Goal: Task Accomplishment & Management: Use online tool/utility

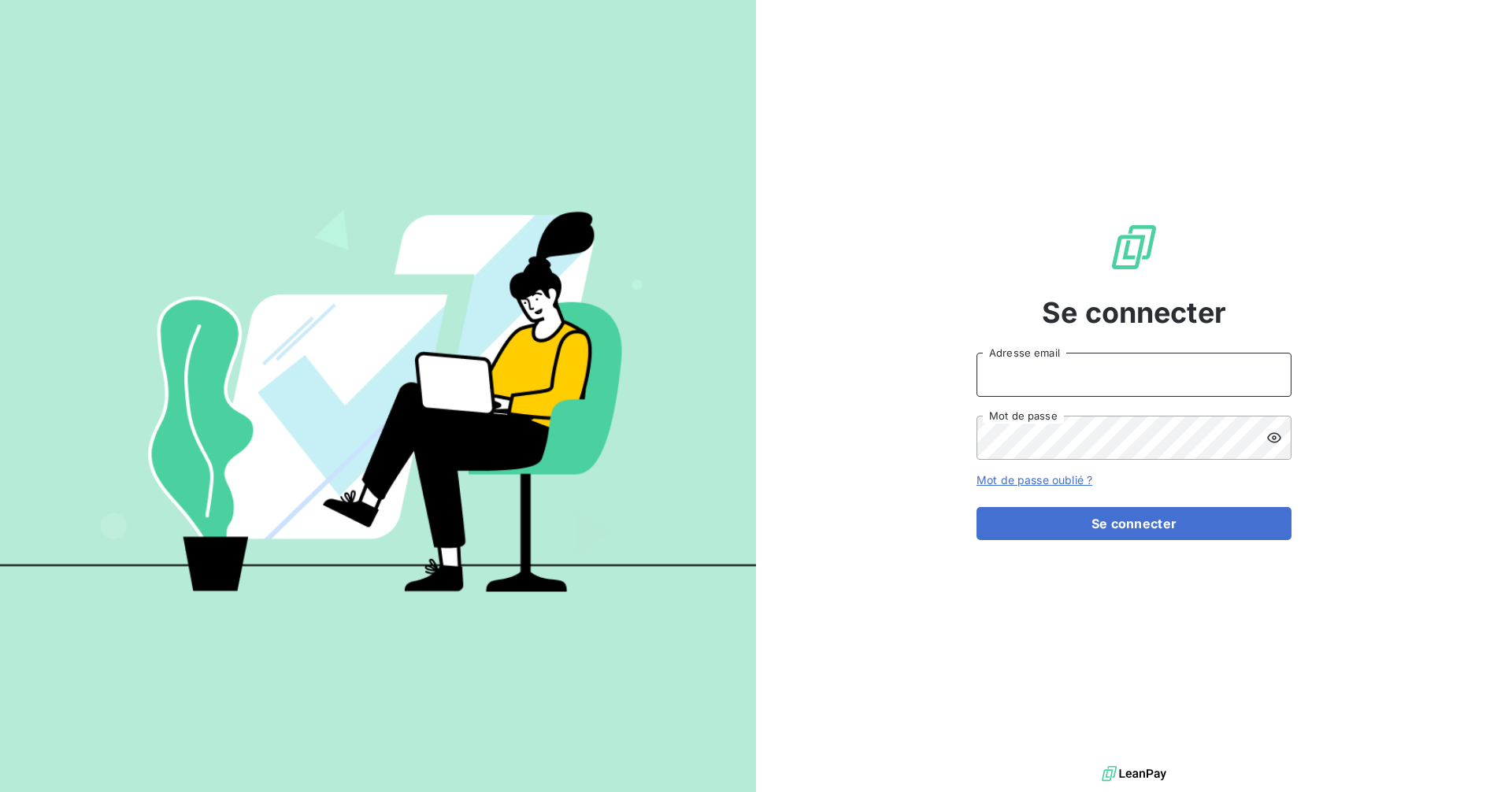
click at [1139, 389] on input "Adresse email" at bounding box center [1134, 375] width 315 height 44
type input "[EMAIL_ADDRESS][DOMAIN_NAME]"
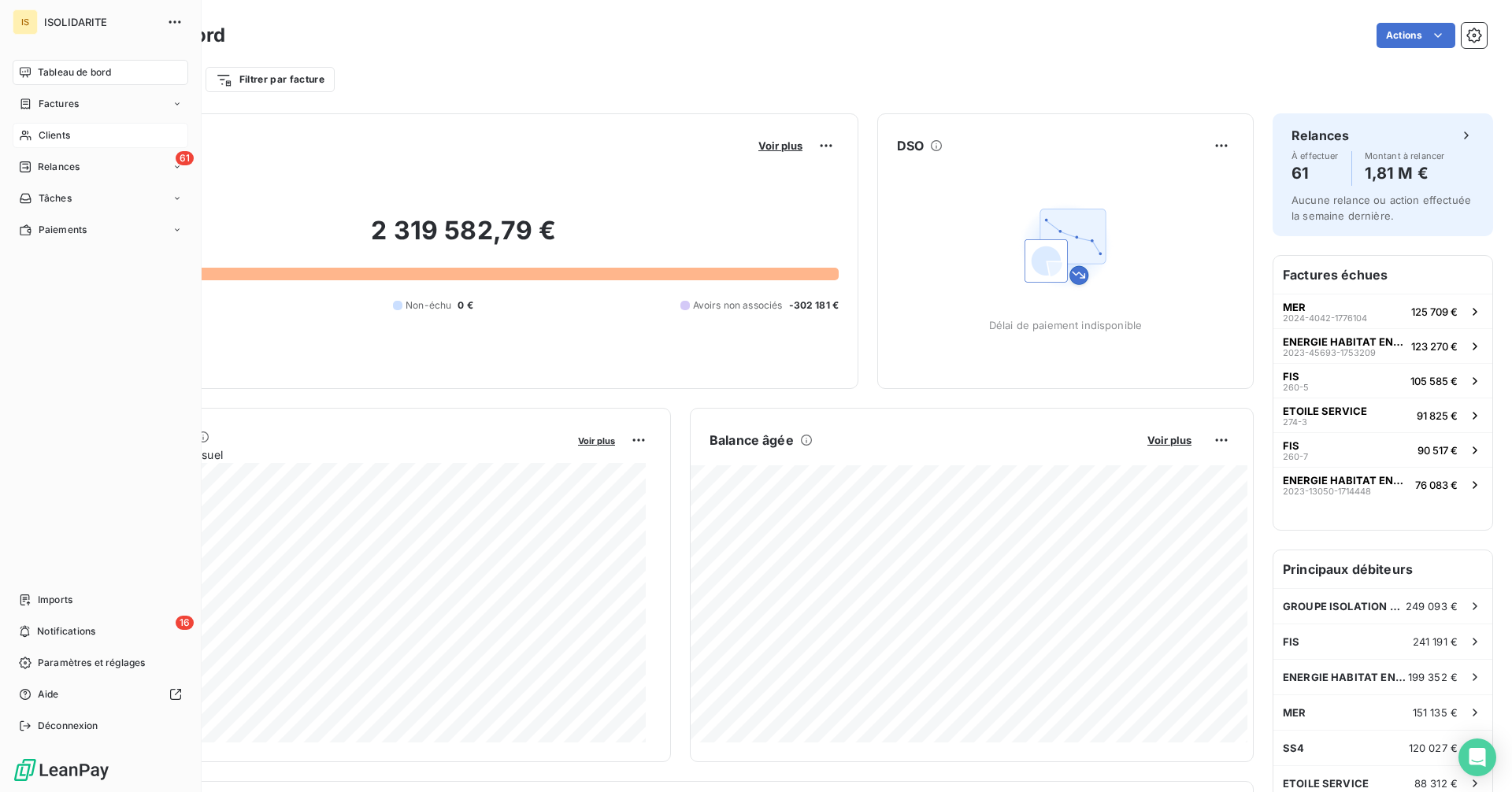
click at [72, 138] on div "Clients" at bounding box center [100, 135] width 175 height 25
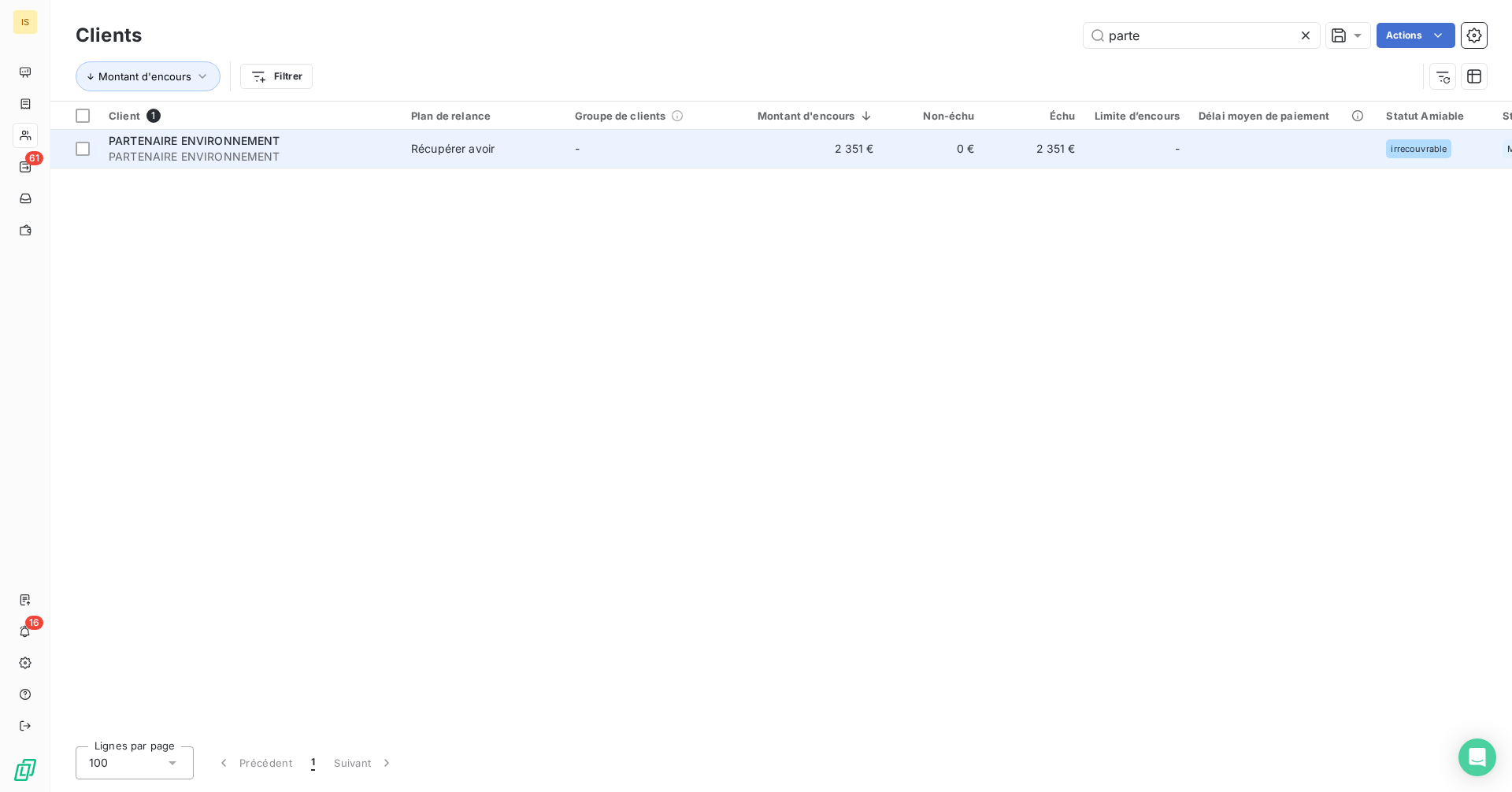
type input "parte"
click at [849, 148] on td "2 351 €" at bounding box center [806, 149] width 154 height 38
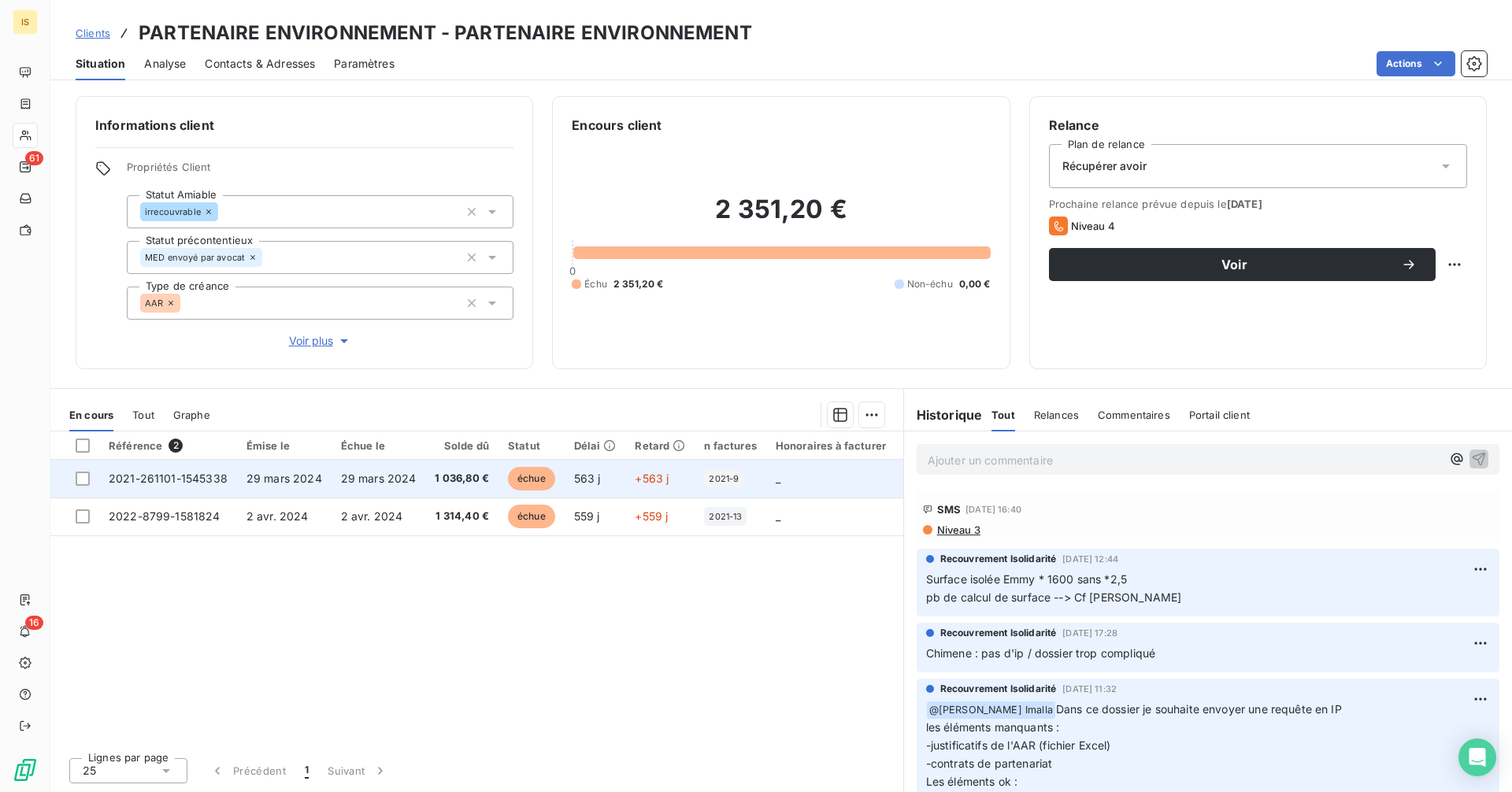
click at [355, 487] on td "29 mars 2024" at bounding box center [378, 478] width 94 height 38
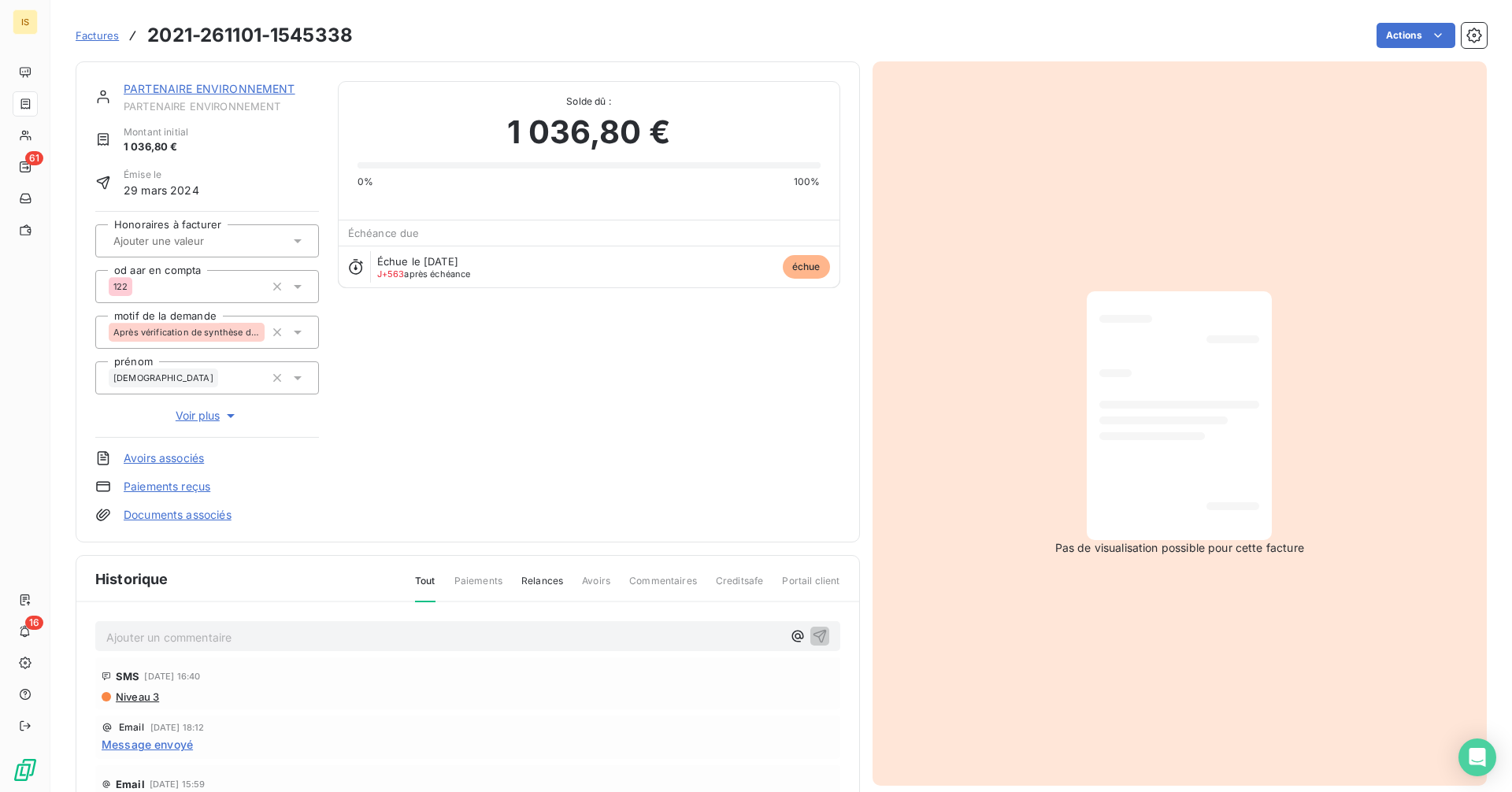
click at [245, 83] on link "PARTENAIRE ENVIRONNEMENT" at bounding box center [210, 88] width 172 height 13
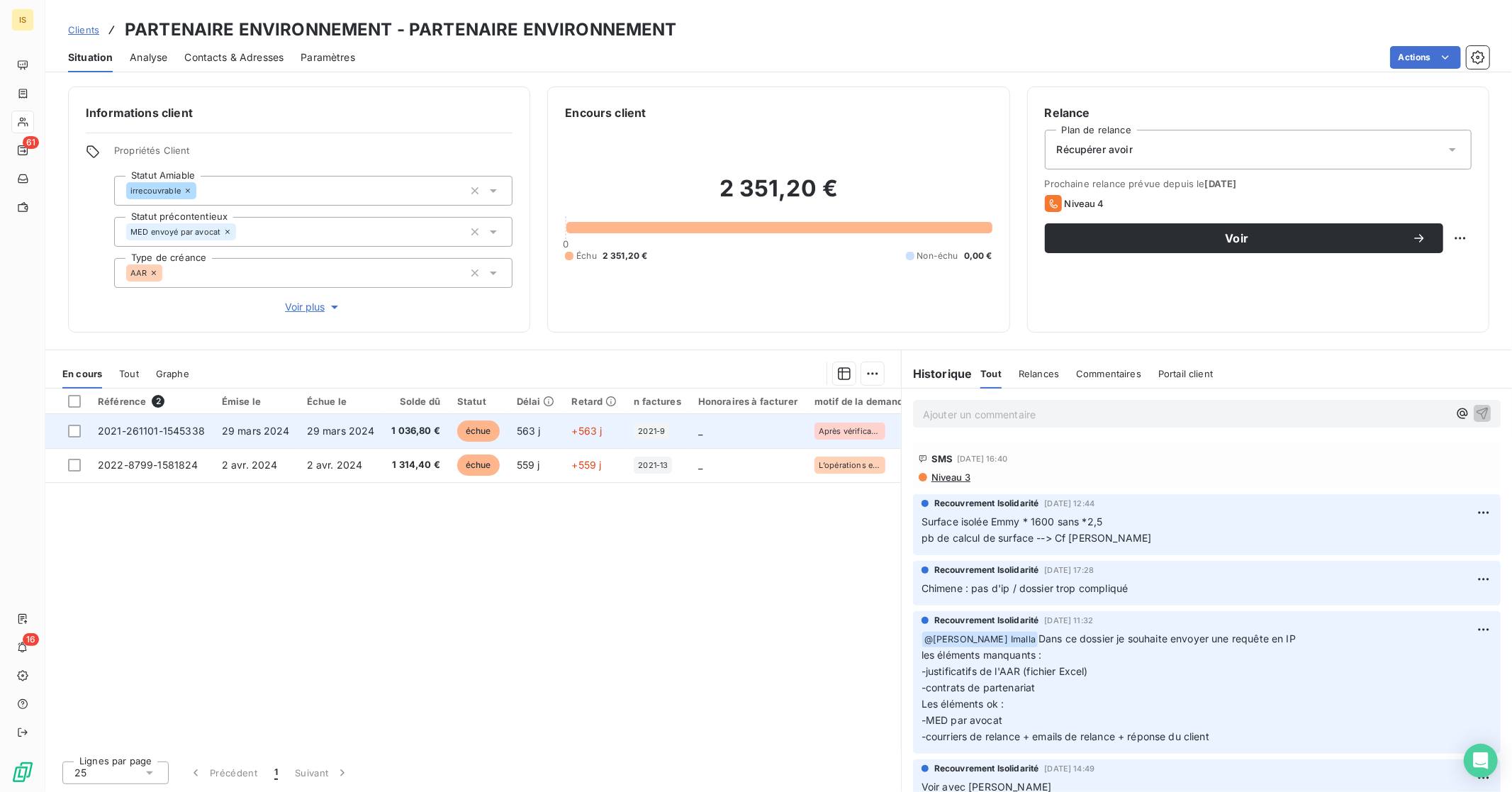
click at [299, 433] on td "29 mars 2024" at bounding box center [341, 431] width 85 height 34
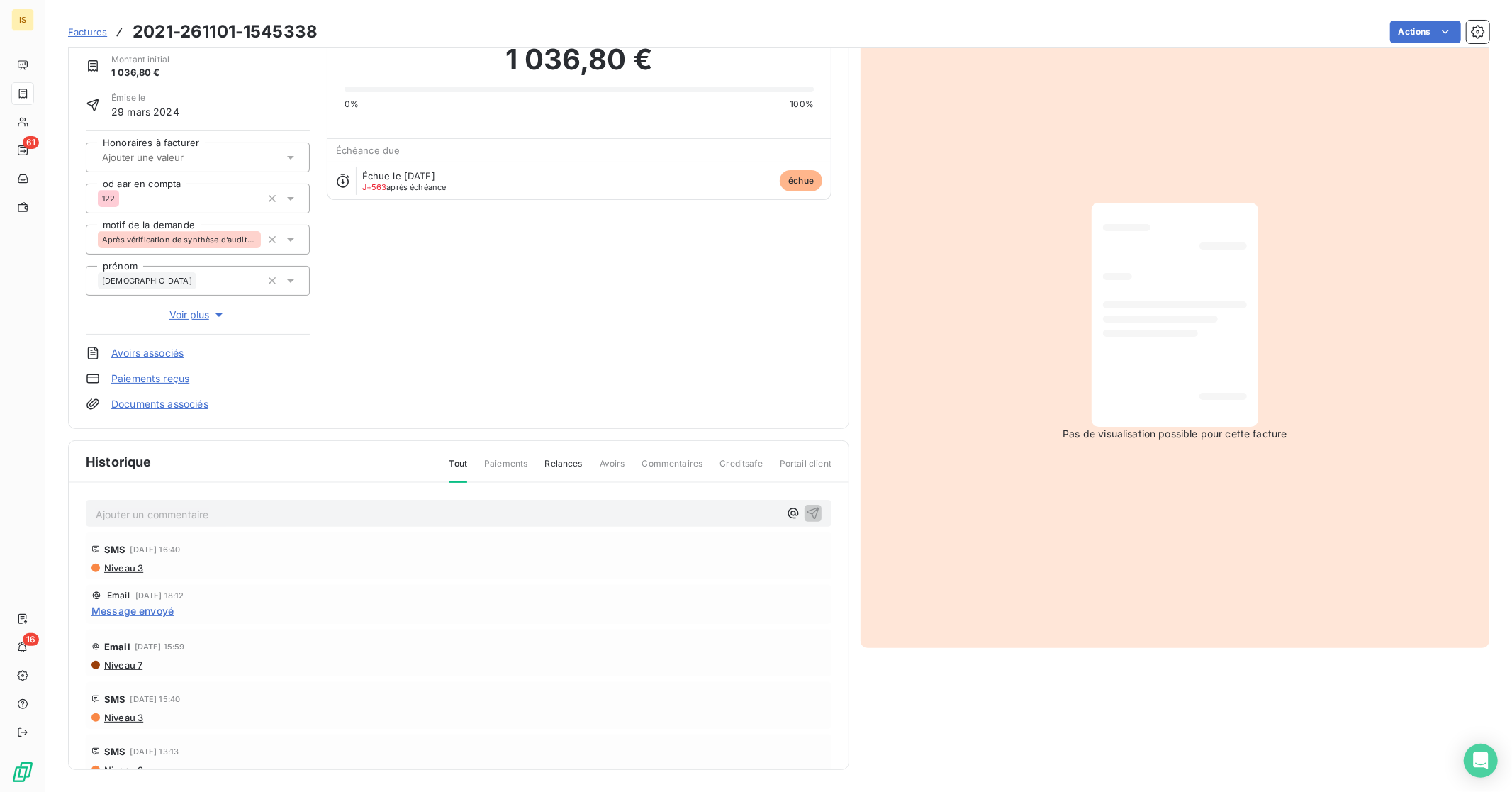
click at [215, 313] on icon "button" at bounding box center [218, 314] width 14 height 14
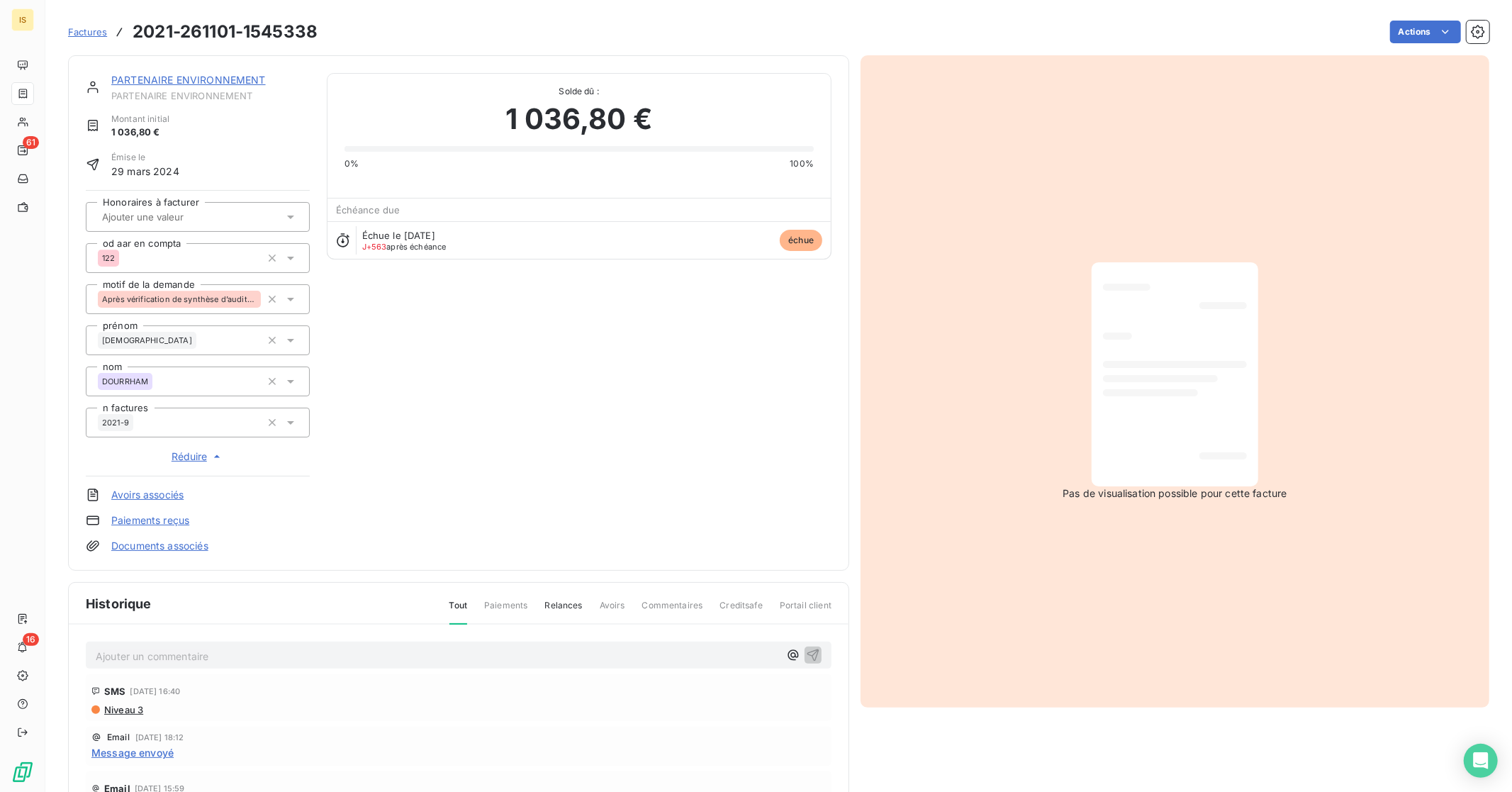
click at [230, 74] on div "PARTENAIRE ENVIRONNEMENT" at bounding box center [210, 80] width 198 height 14
click at [210, 80] on link "PARTENAIRE ENVIRONNEMENT" at bounding box center [189, 80] width 155 height 12
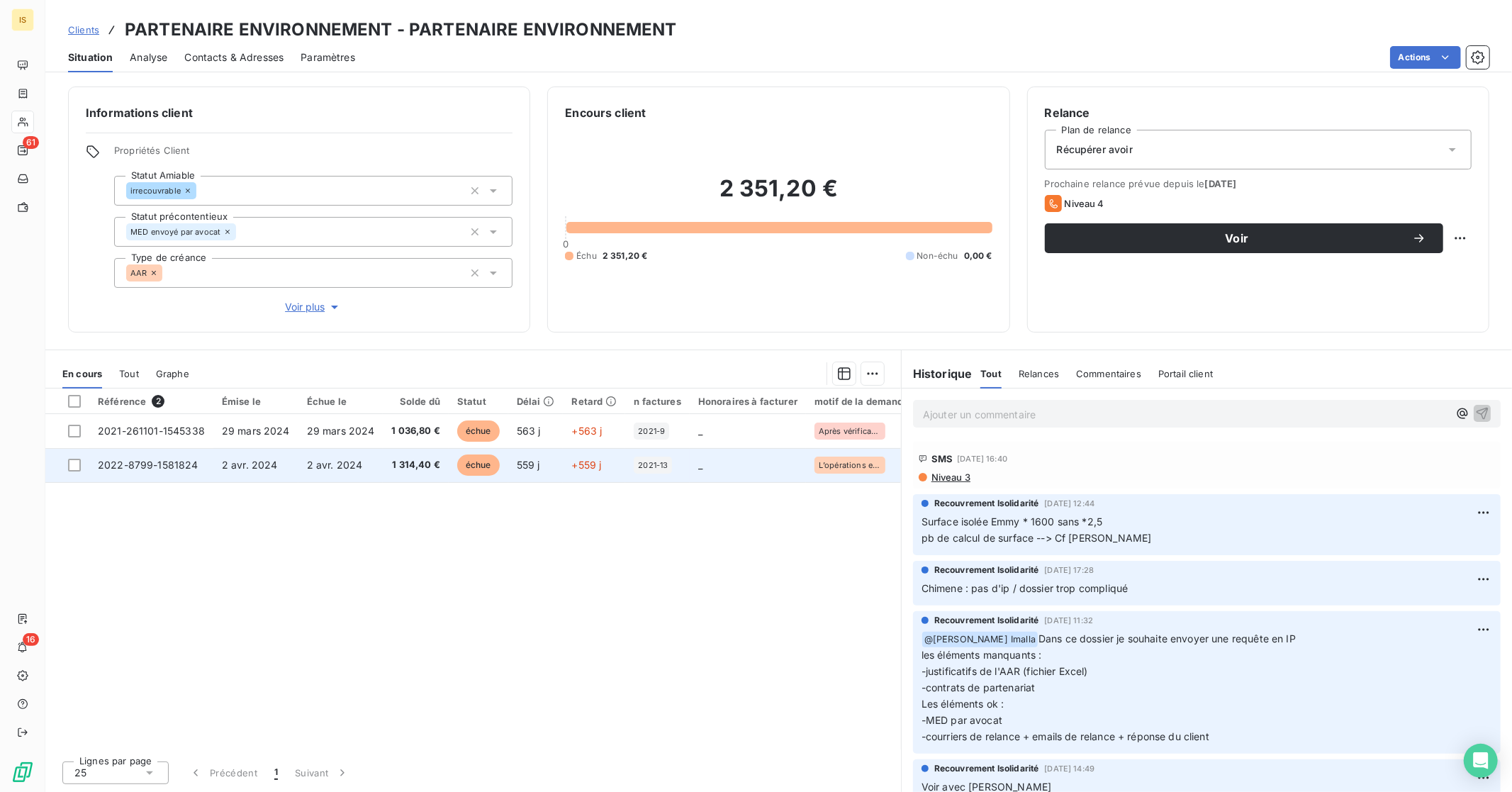
click at [667, 476] on td "2021-13" at bounding box center [657, 465] width 64 height 34
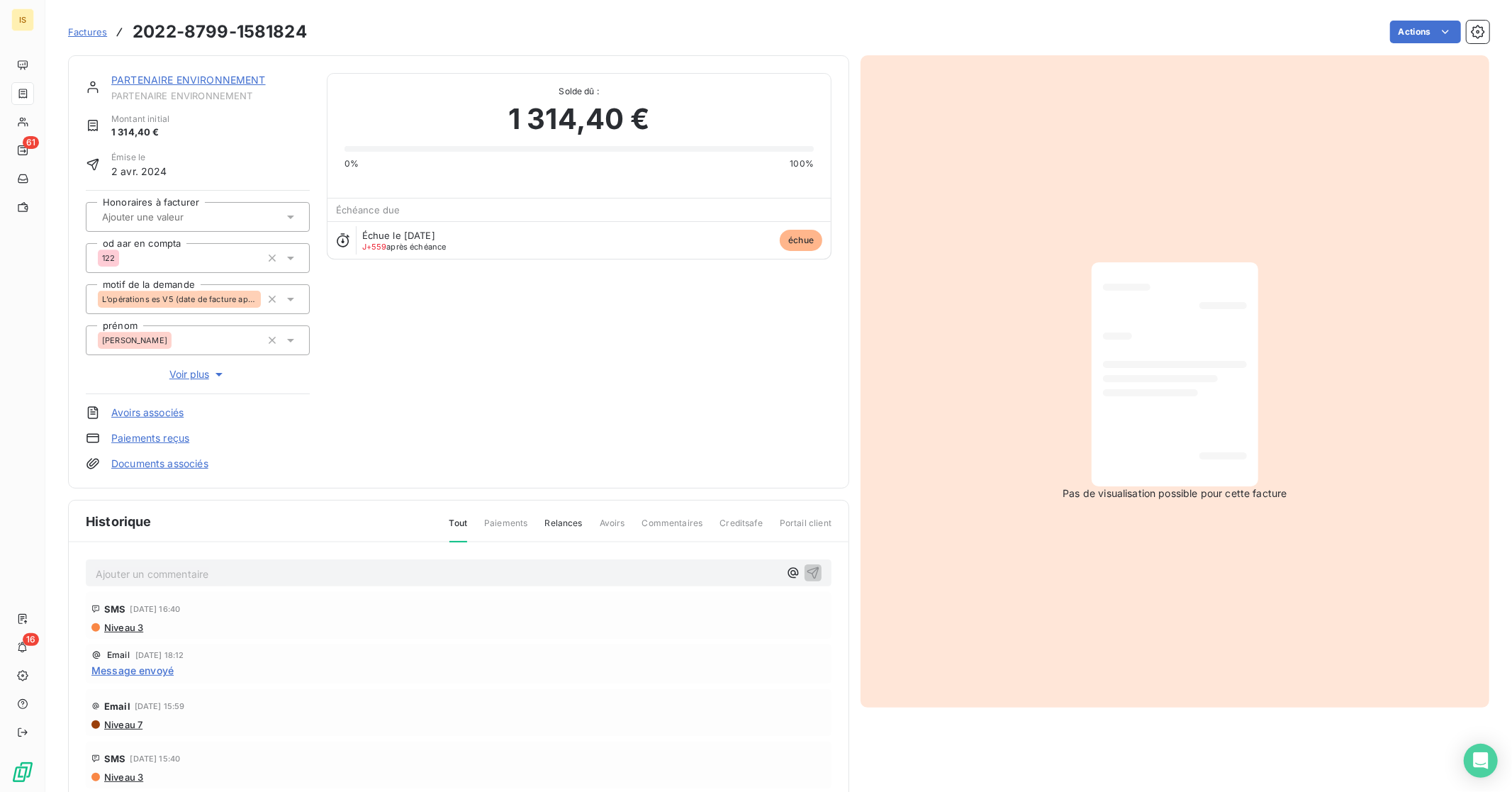
click at [208, 372] on span "Voir plus" at bounding box center [198, 374] width 57 height 14
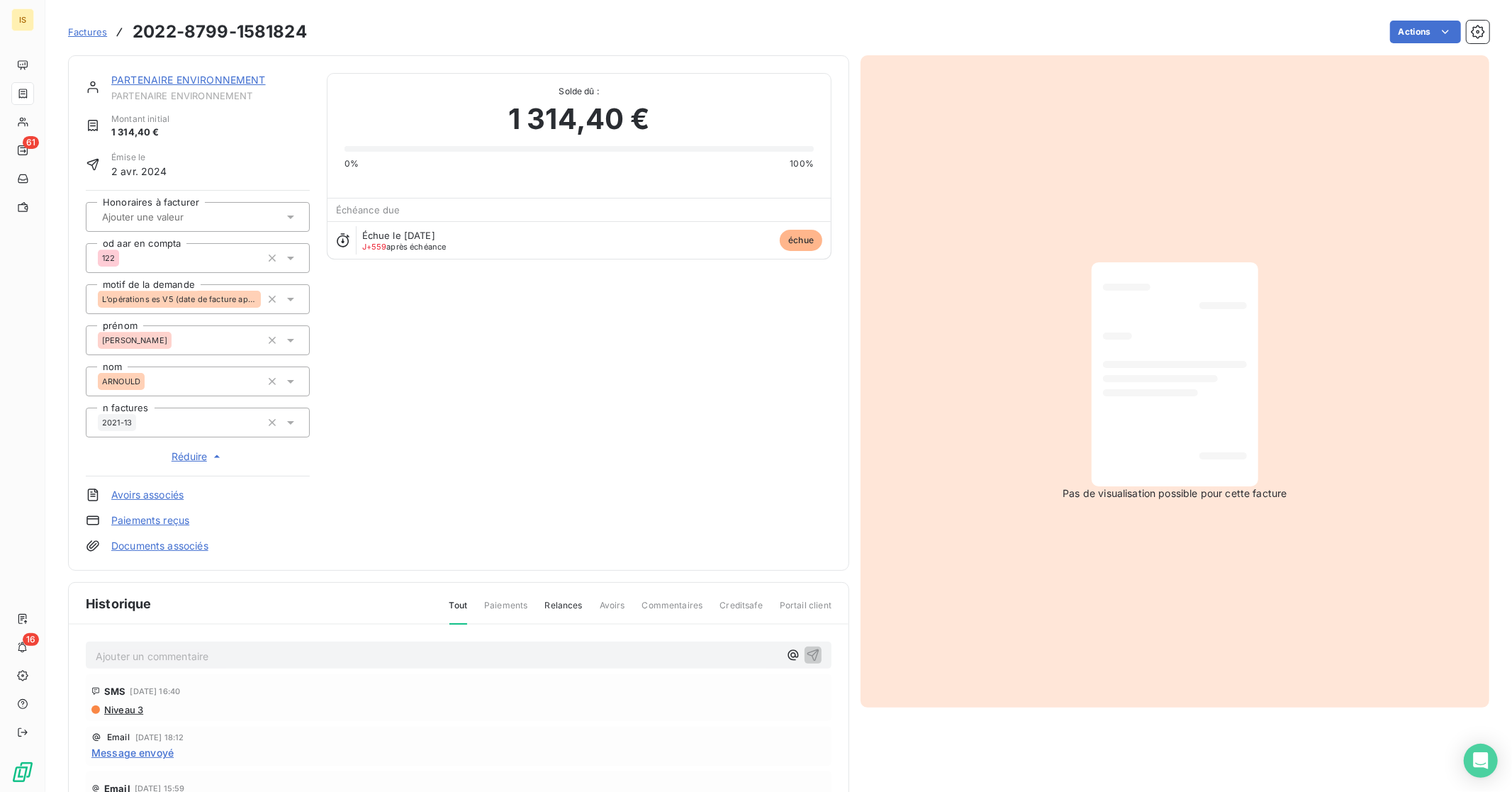
click at [146, 78] on link "PARTENAIRE ENVIRONNEMENT" at bounding box center [189, 80] width 155 height 12
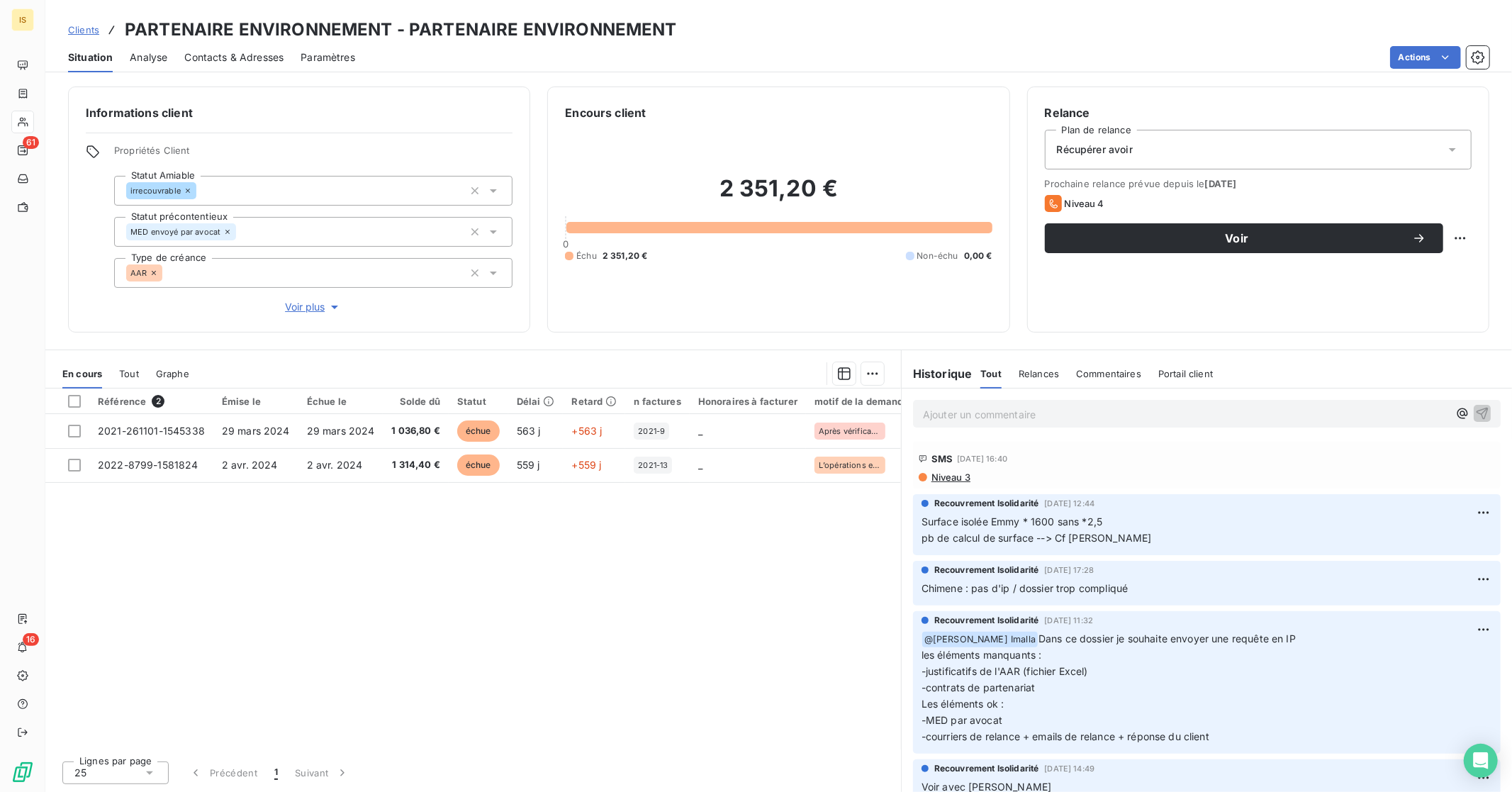
click at [89, 24] on span "Clients" at bounding box center [83, 29] width 31 height 11
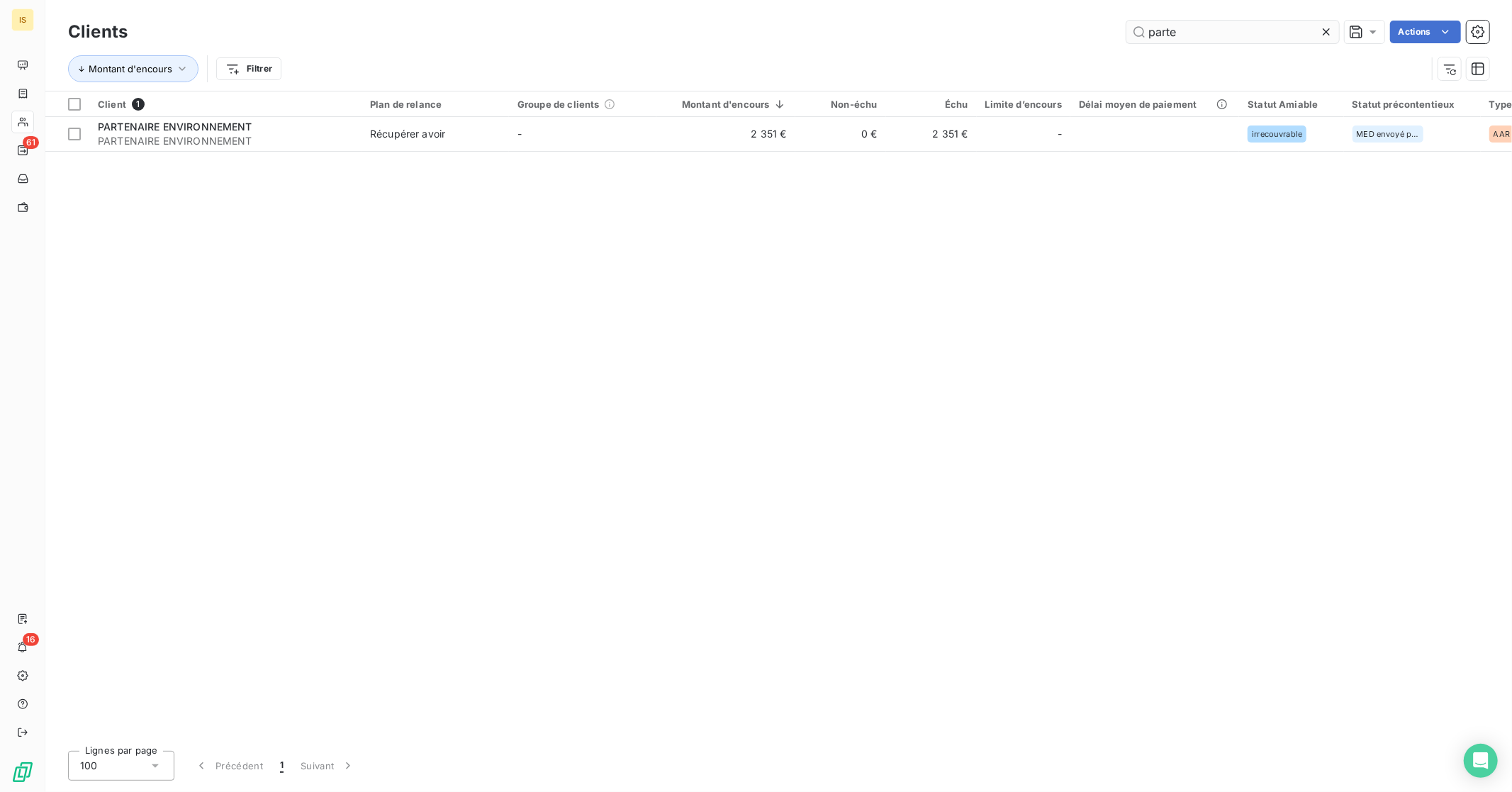
click at [1290, 32] on input "parte" at bounding box center [1232, 32] width 212 height 23
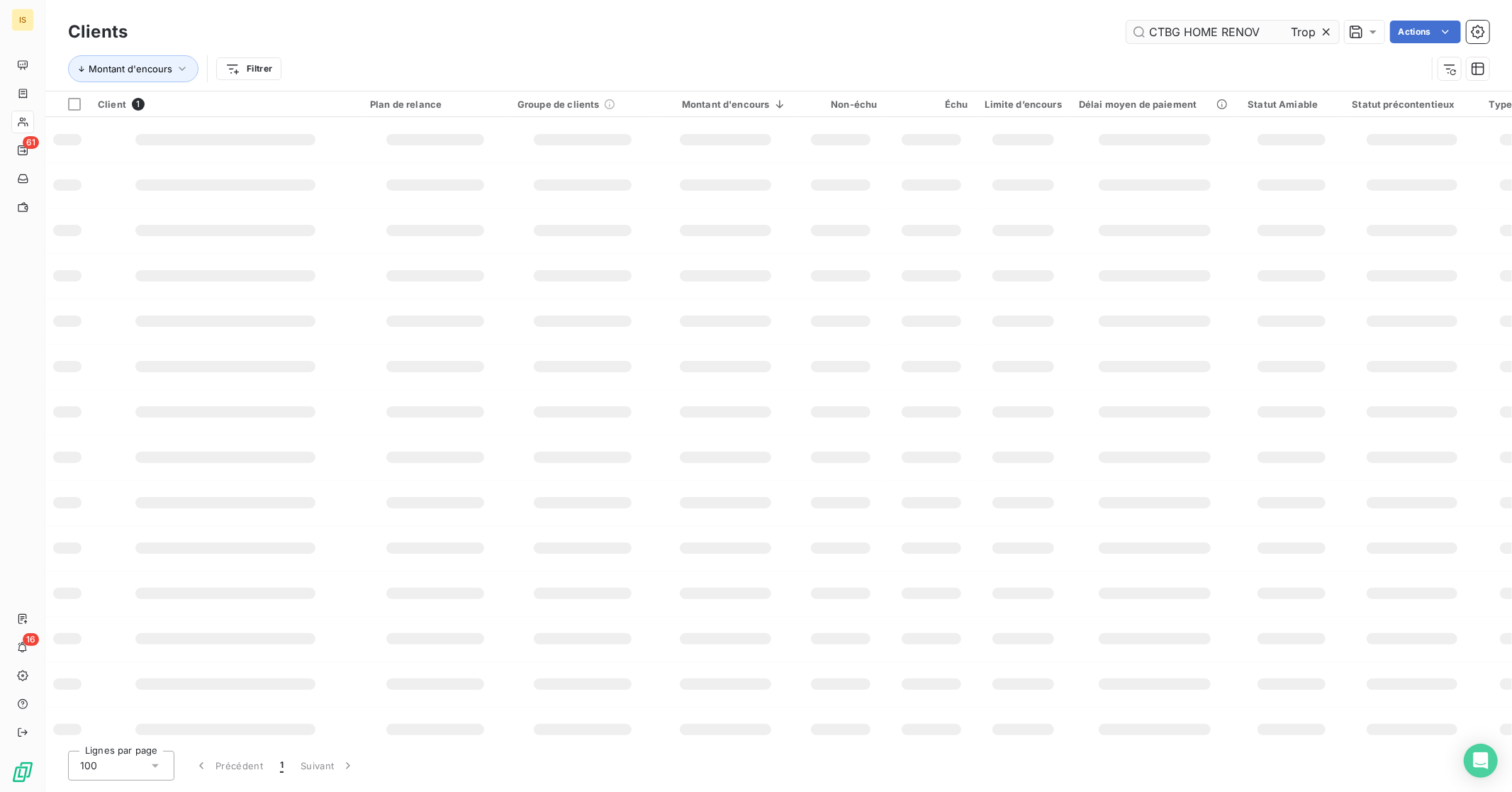
scroll to position [0, 4056]
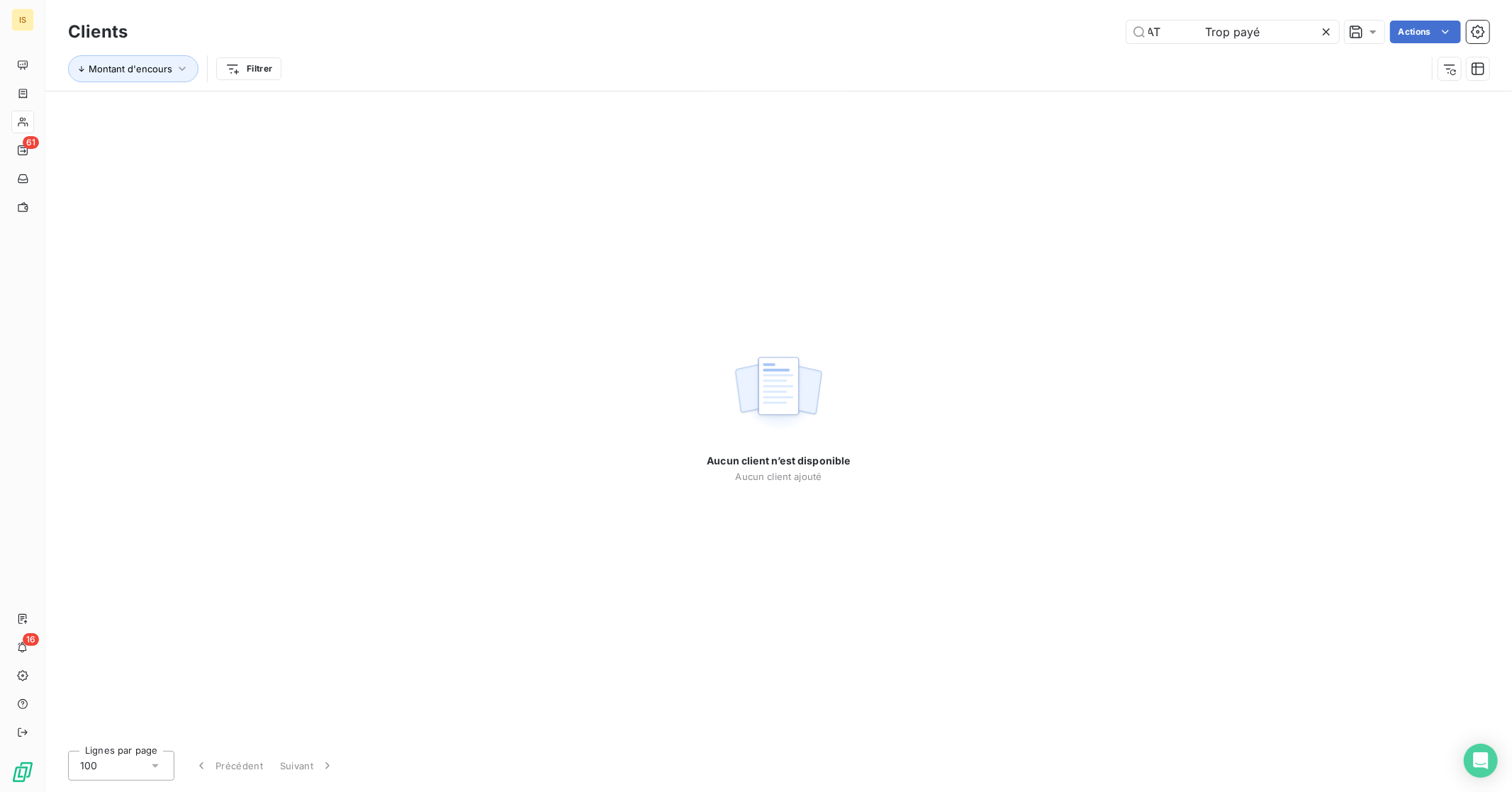
type input "CTBG HOME RENOV Trop payé Irrecouvrable Teddy 1 500 € ENERGIA Greffe Nanterre A…"
click at [1324, 29] on icon at bounding box center [1327, 32] width 7 height 7
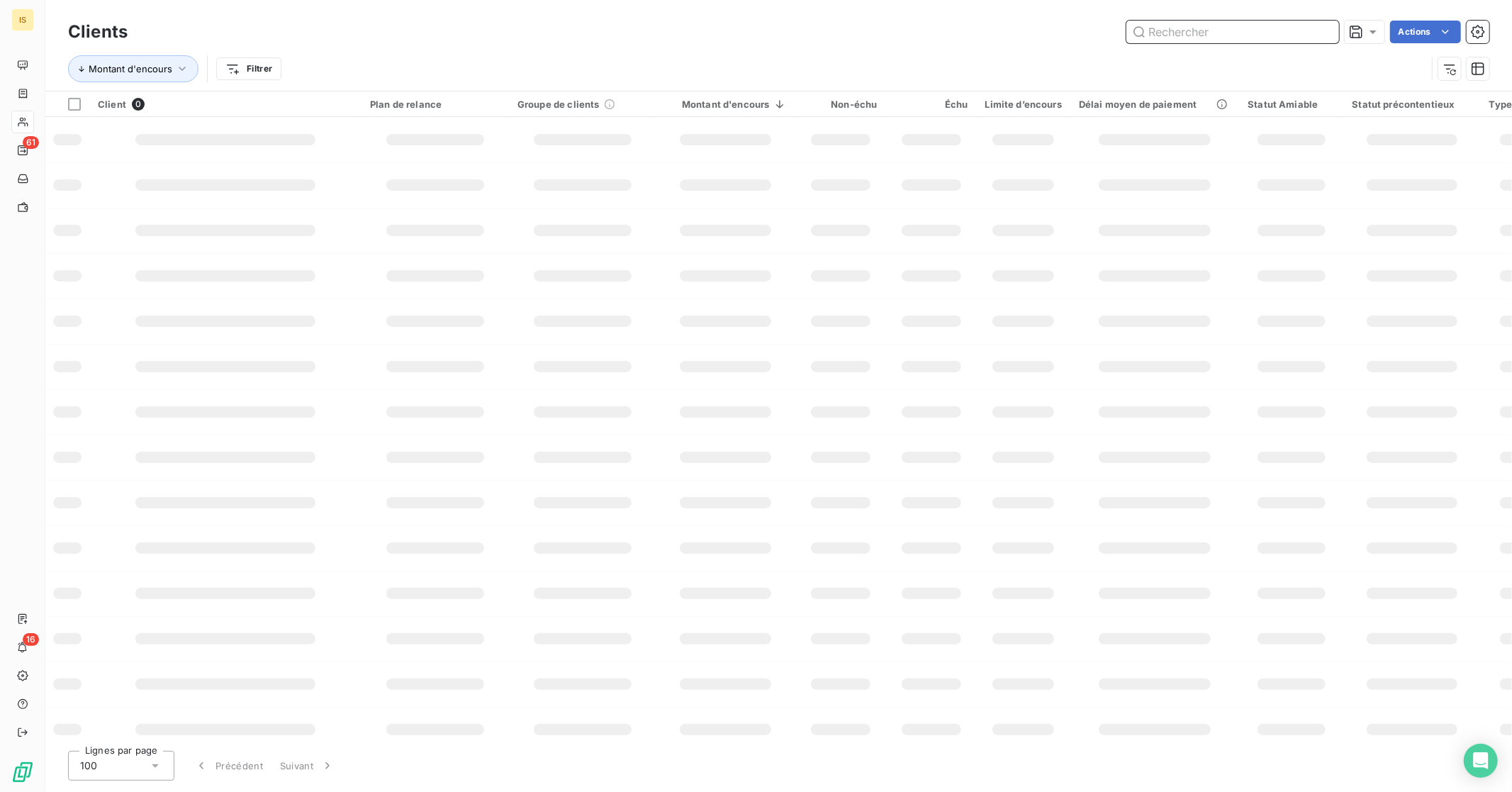
click at [1264, 34] on input "text" at bounding box center [1232, 32] width 212 height 23
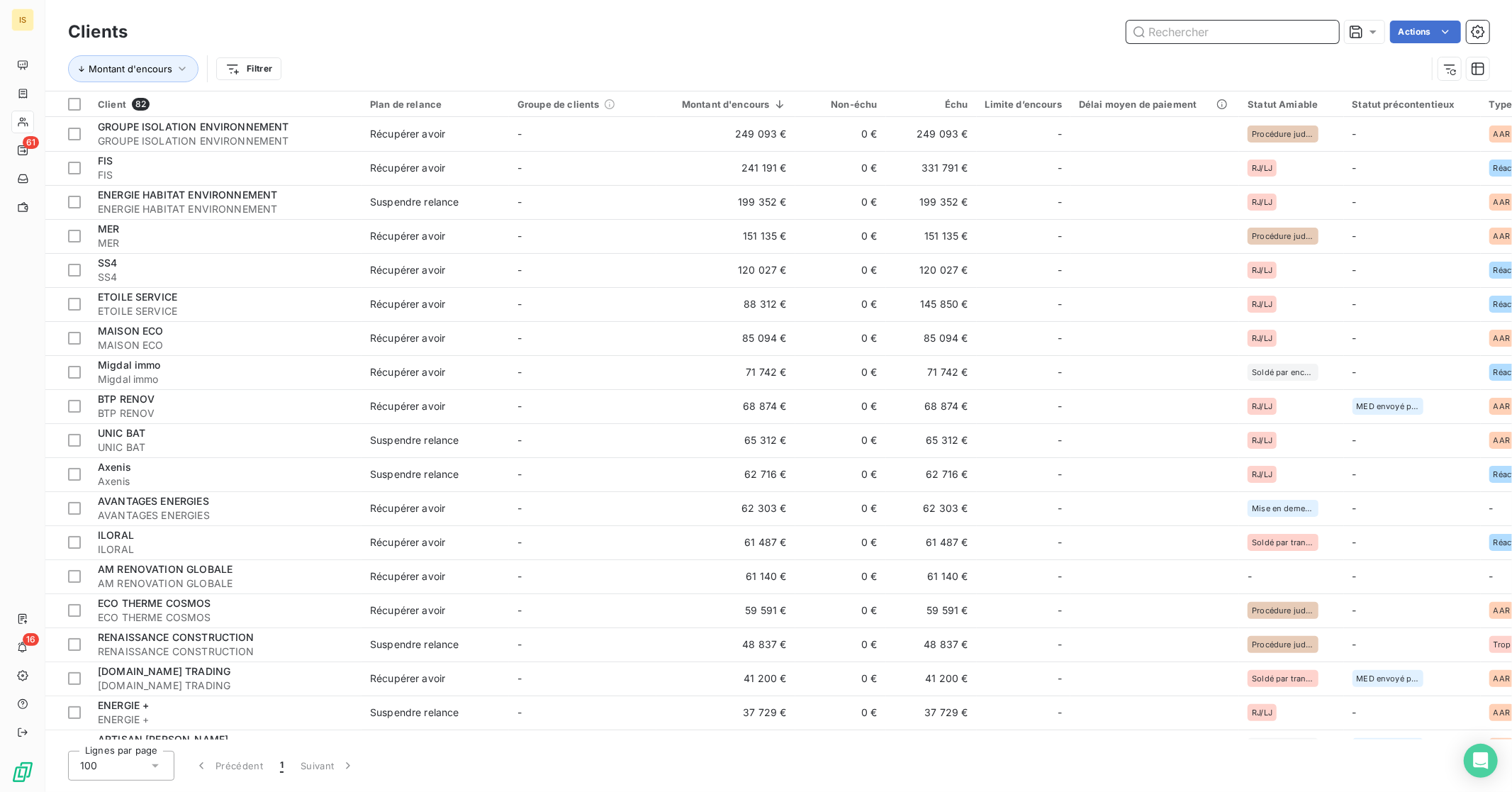
paste input "ANX FROID"
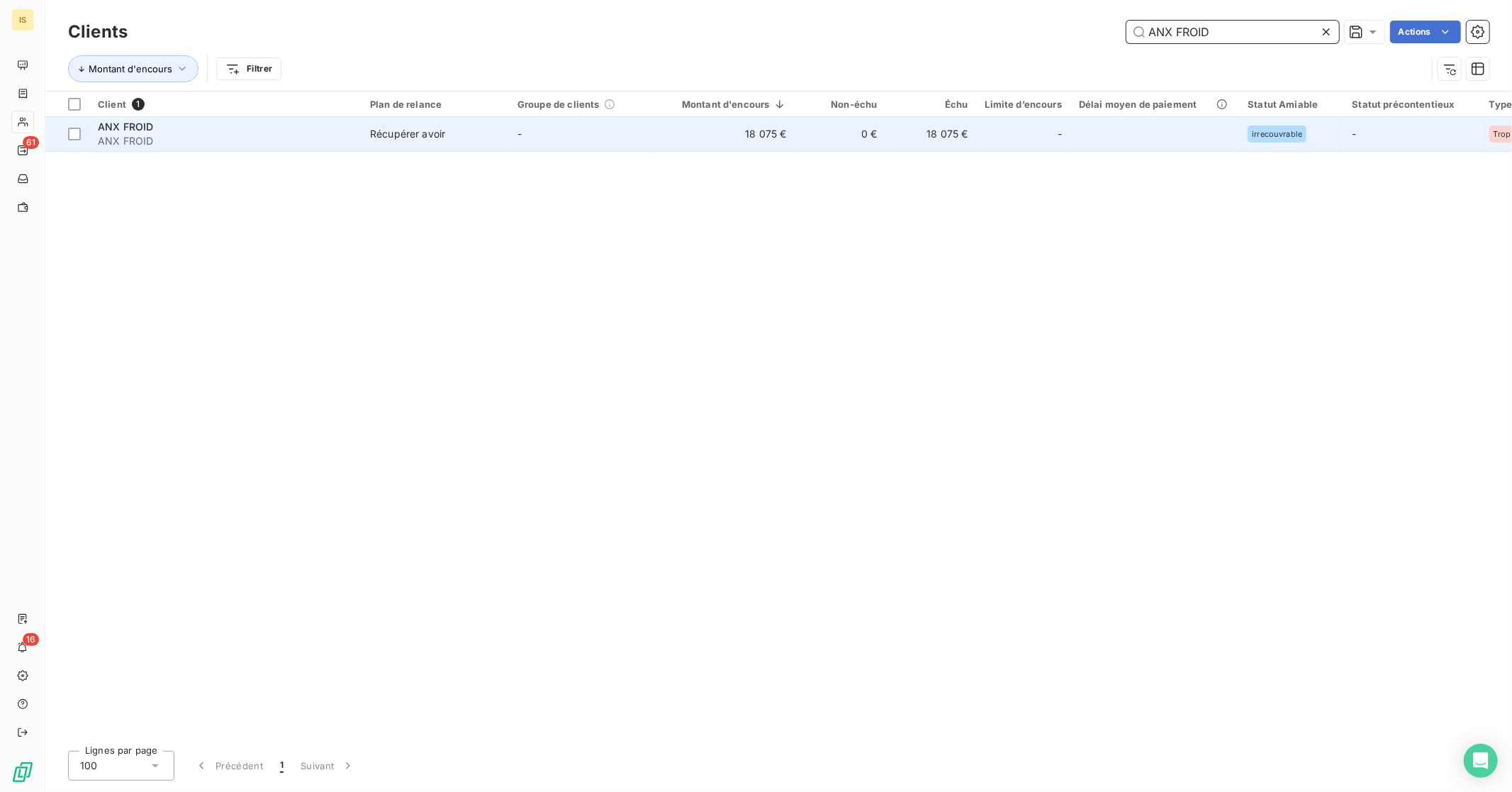
type input "ANX FROID"
click at [326, 139] on span "ANX FROID" at bounding box center [226, 141] width 255 height 14
